Goal: Information Seeking & Learning: Check status

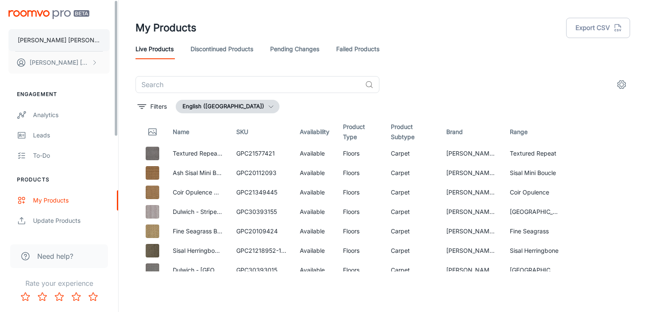
click at [51, 34] on button "[PERSON_NAME] [PERSON_NAME]" at bounding box center [58, 40] width 101 height 22
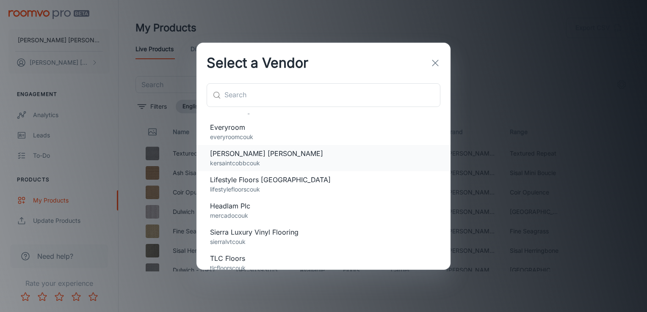
scroll to position [27, 0]
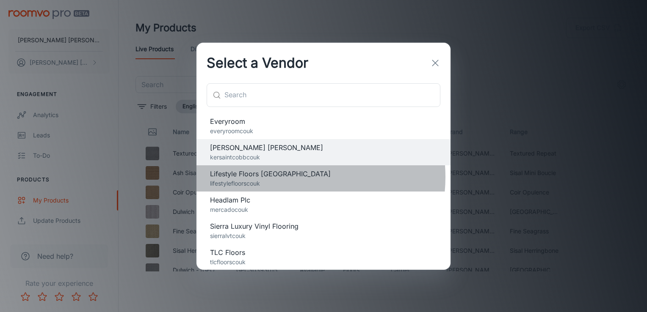
click at [284, 177] on span "Lifestyle Floors [GEOGRAPHIC_DATA]" at bounding box center [323, 174] width 227 height 10
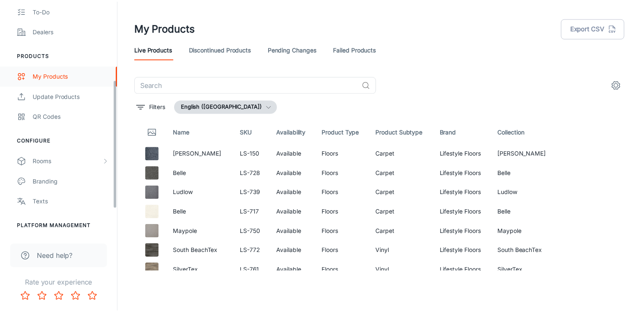
scroll to position [18, 0]
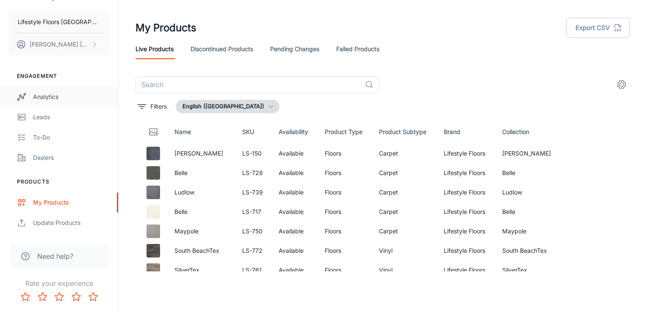
click at [63, 97] on div "Analytics" at bounding box center [71, 96] width 77 height 9
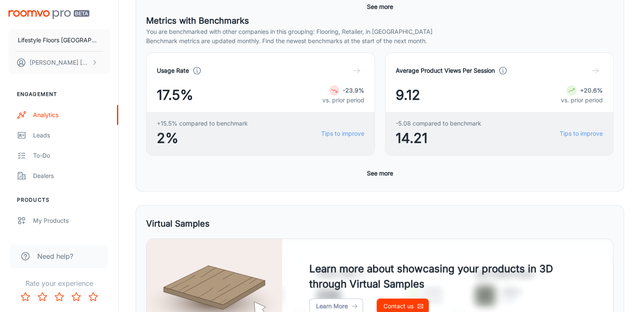
scroll to position [430, 0]
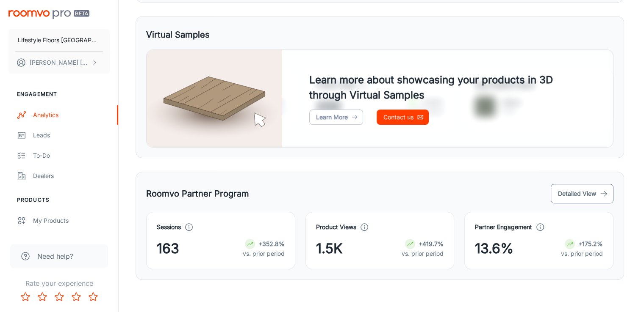
click at [576, 199] on button "Detailed View" at bounding box center [581, 193] width 63 height 19
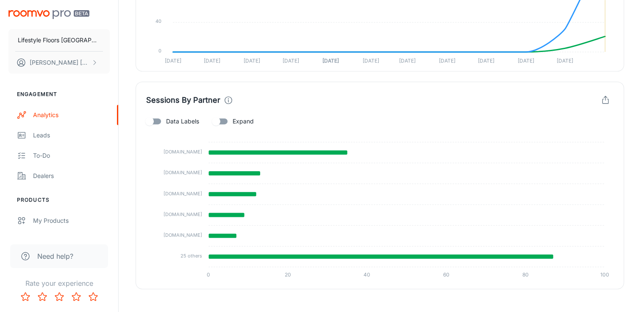
scroll to position [419, 0]
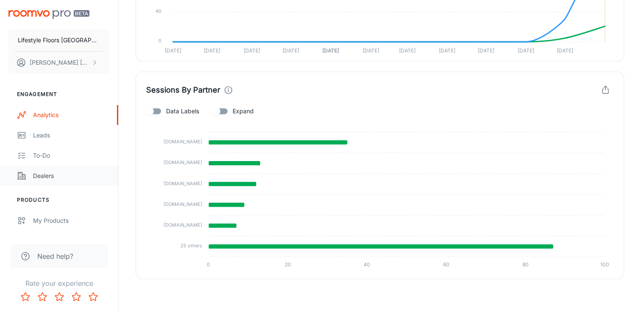
click at [48, 173] on div "Dealers" at bounding box center [71, 175] width 77 height 9
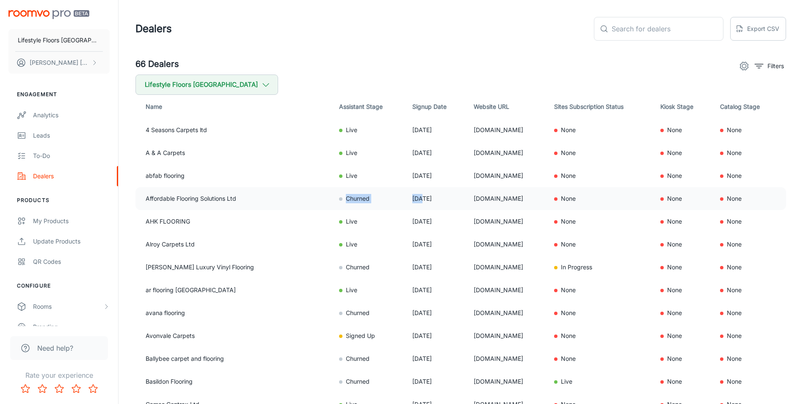
drag, startPoint x: 327, startPoint y: 198, endPoint x: 395, endPoint y: 199, distance: 68.6
click at [395, 199] on tr "Affordable Flooring Solutions Ltd Churned [DATE] [DOMAIN_NAME] None None None" at bounding box center [460, 198] width 651 height 23
drag, startPoint x: 395, startPoint y: 199, endPoint x: 475, endPoint y: 199, distance: 79.6
drag, startPoint x: 475, startPoint y: 199, endPoint x: 465, endPoint y: 198, distance: 9.8
click at [467, 198] on td "[DOMAIN_NAME]" at bounding box center [507, 198] width 81 height 23
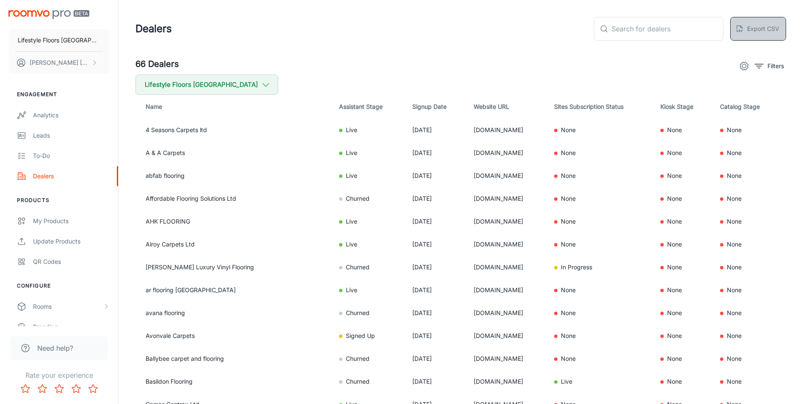
click at [646, 29] on button "Export CSV" at bounding box center [758, 29] width 56 height 24
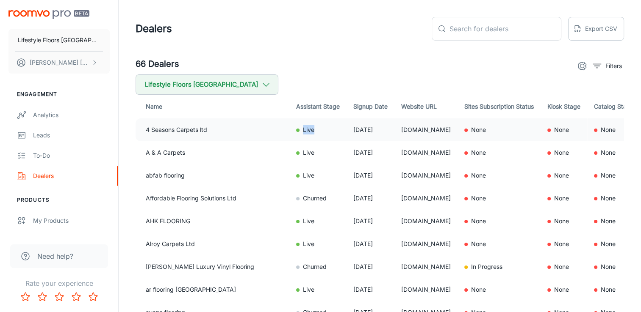
drag, startPoint x: 304, startPoint y: 131, endPoint x: 319, endPoint y: 130, distance: 15.3
click at [319, 130] on td "Live" at bounding box center [317, 130] width 57 height 23
drag, startPoint x: 319, startPoint y: 130, endPoint x: 307, endPoint y: 149, distance: 23.2
click at [307, 149] on td "Live" at bounding box center [317, 152] width 57 height 23
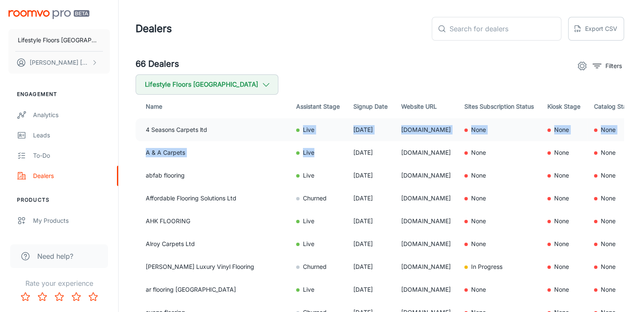
drag, startPoint x: 329, startPoint y: 153, endPoint x: 292, endPoint y: 124, distance: 46.4
drag, startPoint x: 292, startPoint y: 124, endPoint x: 301, endPoint y: 128, distance: 10.1
